Goal: Communication & Community: Connect with others

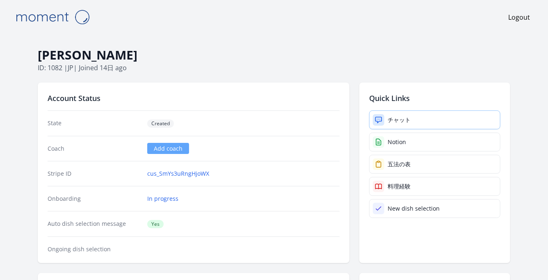
click at [399, 120] on div "チャット" at bounding box center [399, 120] width 23 height 8
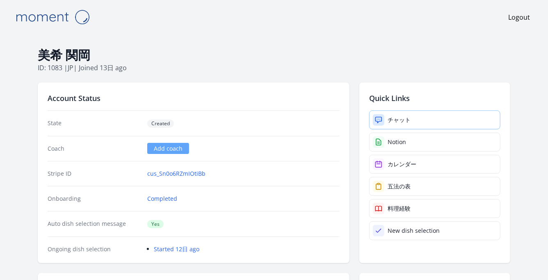
click at [393, 118] on div "チャット" at bounding box center [399, 120] width 23 height 8
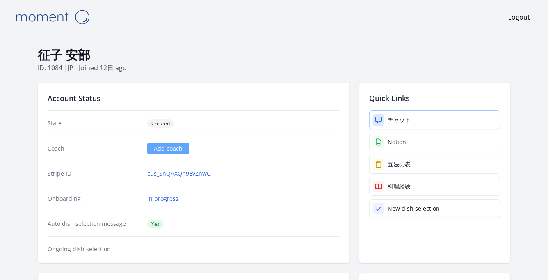
click at [380, 116] on icon at bounding box center [378, 120] width 8 height 8
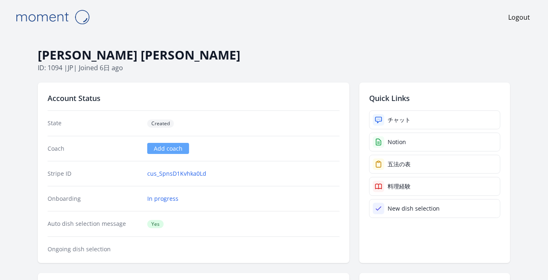
click at [413, 107] on div "Quick Links チャット Notion 五法の表 料理経験 New dish selection" at bounding box center [434, 172] width 151 height 180
click at [427, 119] on link "チャット" at bounding box center [434, 119] width 131 height 19
click at [401, 116] on div "チャット" at bounding box center [399, 120] width 23 height 8
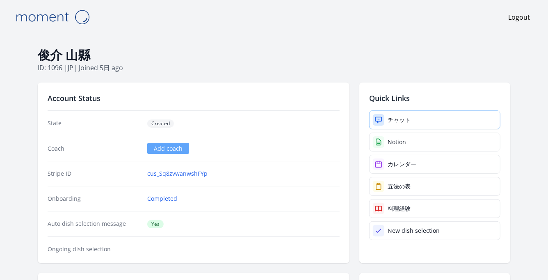
click at [406, 119] on div "チャット" at bounding box center [399, 120] width 23 height 8
click at [405, 120] on div "チャット" at bounding box center [399, 120] width 23 height 8
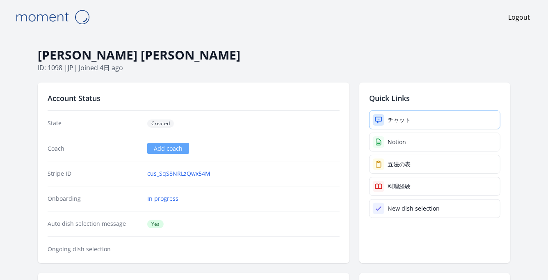
click at [397, 119] on div "チャット" at bounding box center [399, 120] width 23 height 8
